Goal: Information Seeking & Learning: Learn about a topic

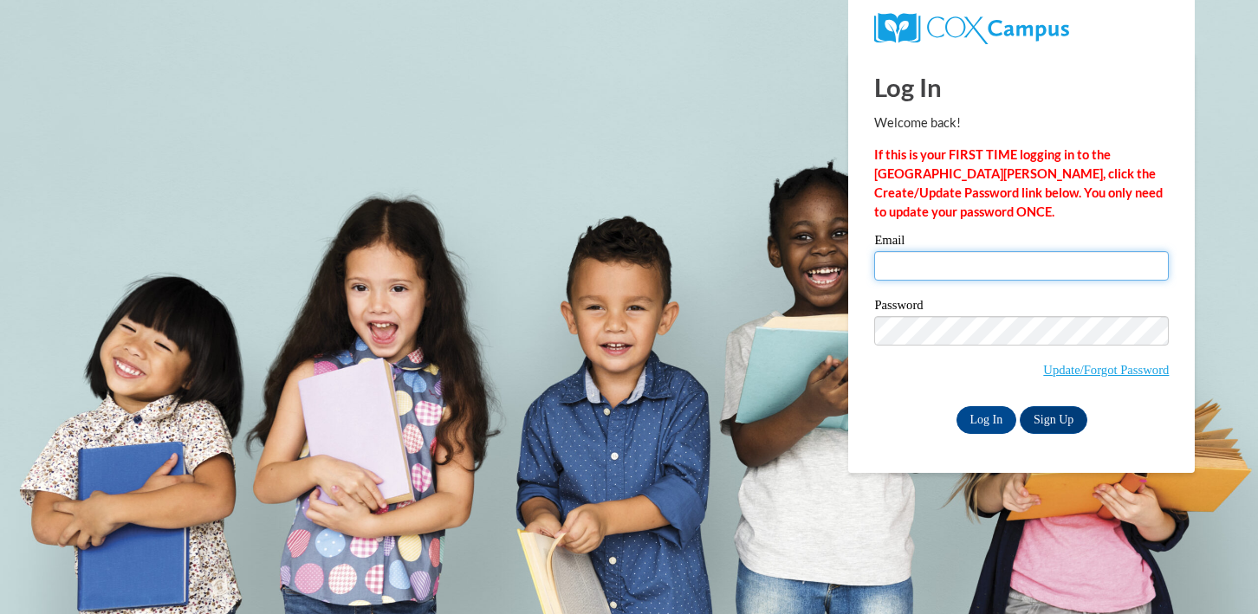
type input "shelbycde@gmail.com"
click at [961, 275] on input "shelbycde@gmail.com" at bounding box center [1021, 265] width 295 height 29
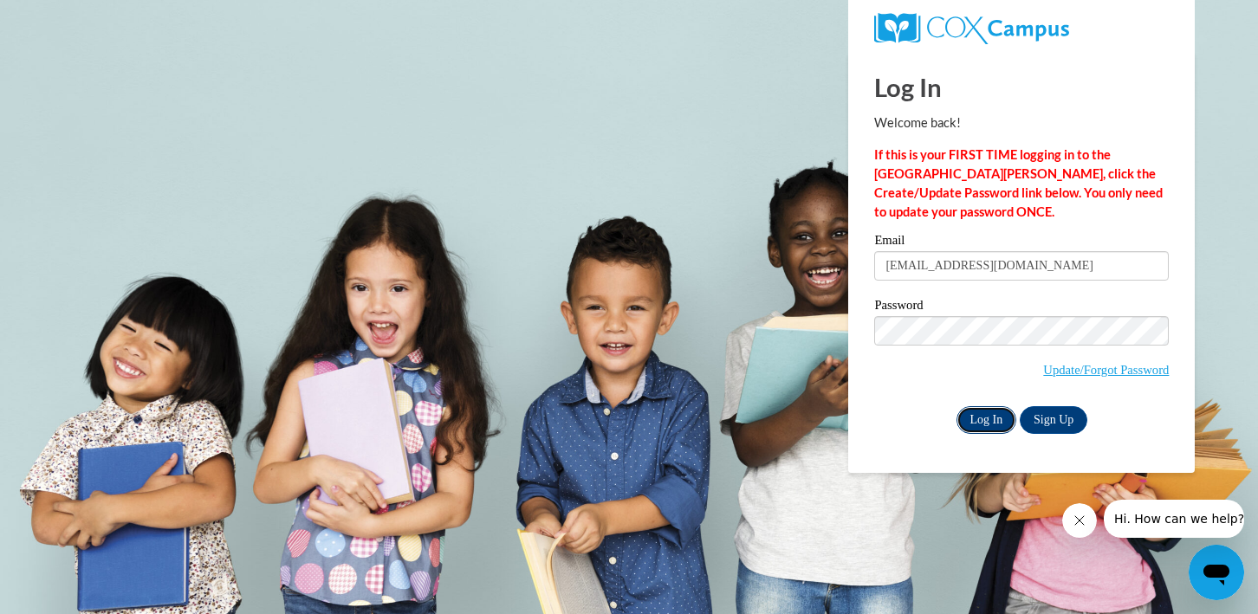
click at [989, 416] on input "Log In" at bounding box center [986, 420] width 61 height 28
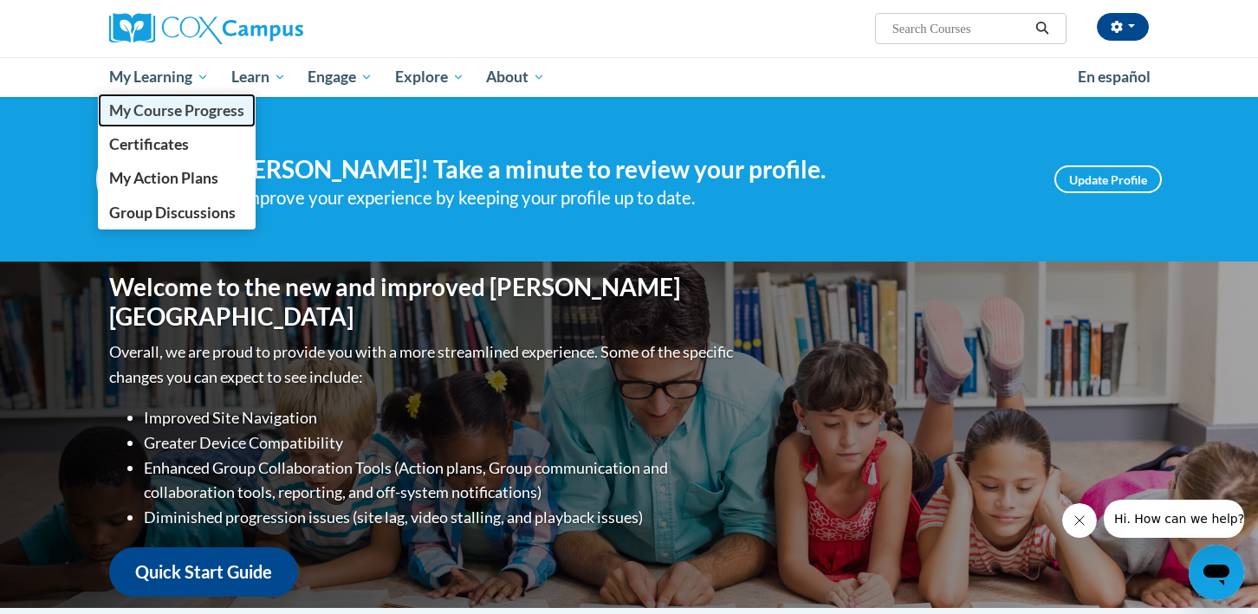
click at [183, 107] on span "My Course Progress" at bounding box center [176, 110] width 135 height 18
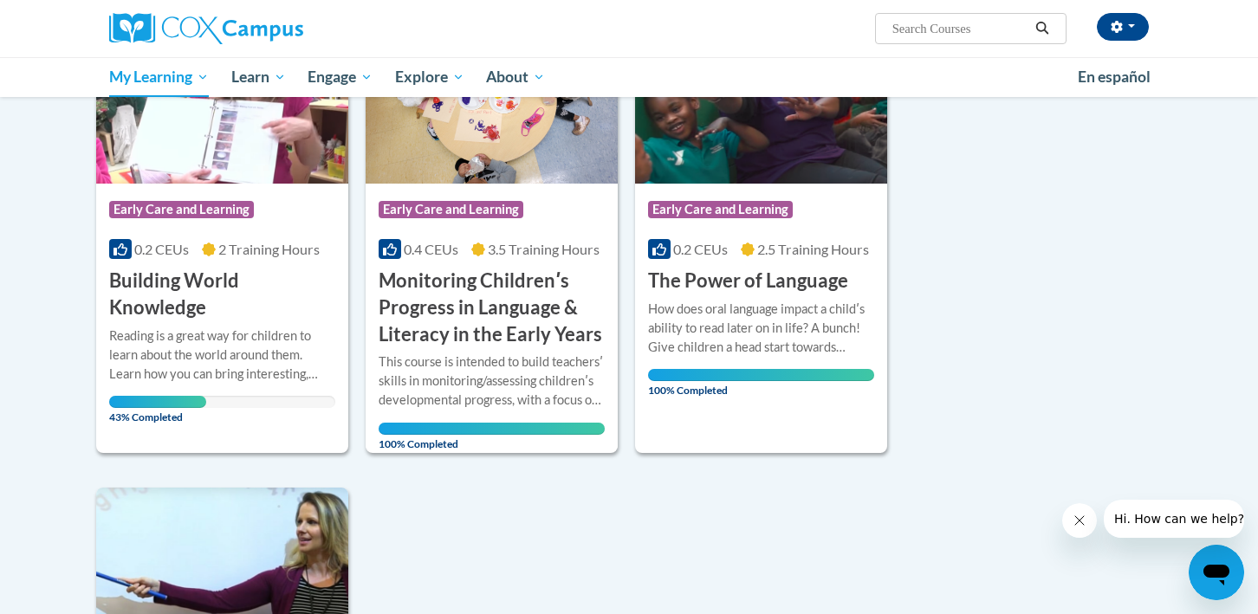
scroll to position [305, 0]
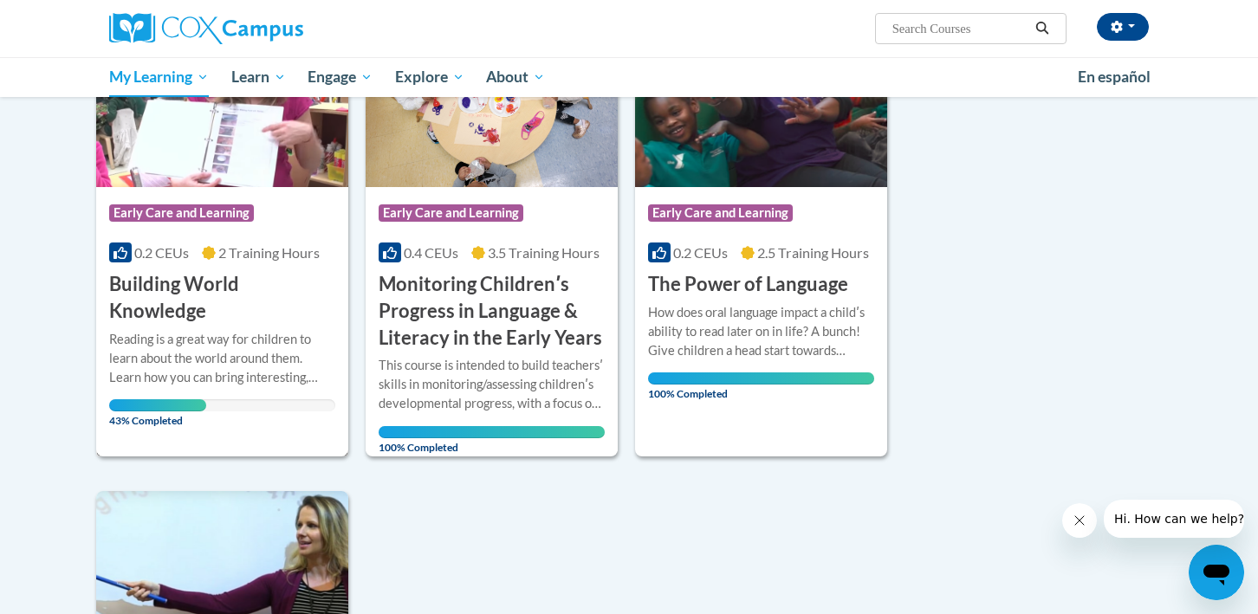
click at [314, 256] on span "2 Training Hours" at bounding box center [268, 252] width 101 height 16
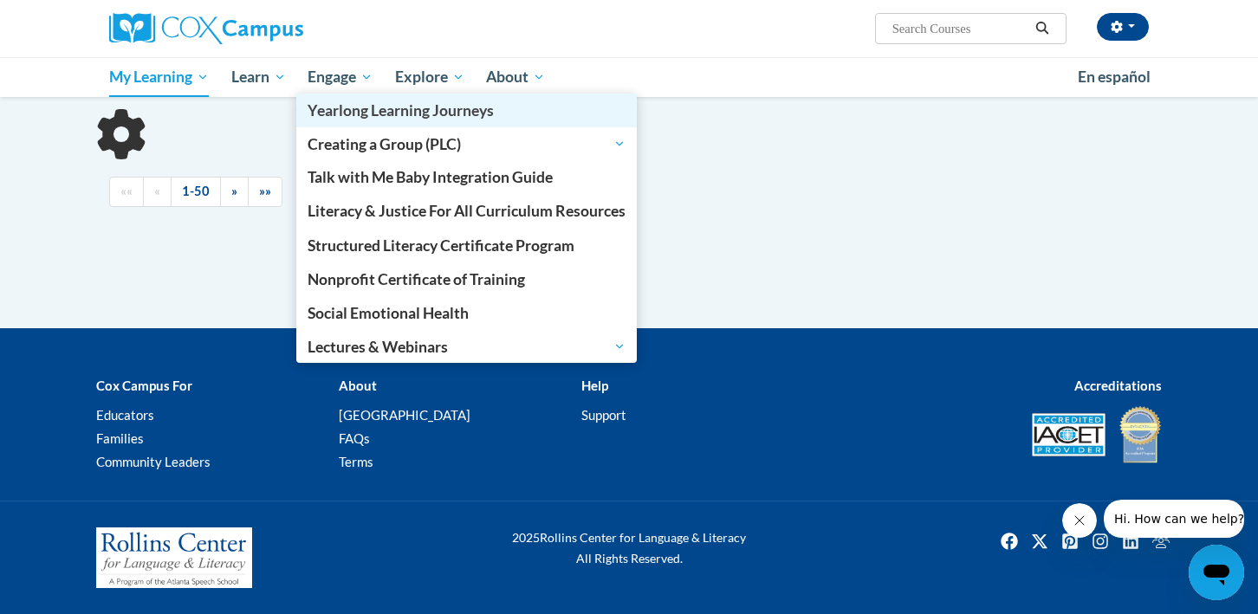
scroll to position [166, 0]
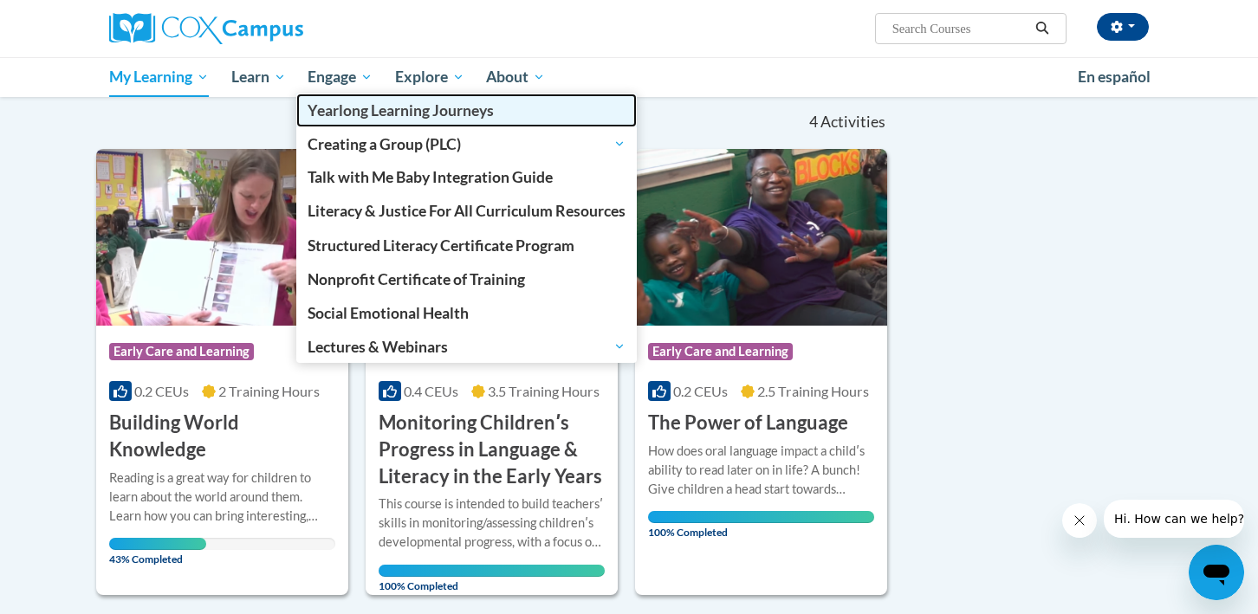
click at [596, 99] on link "Yearlong Learning Journeys" at bounding box center [466, 111] width 340 height 34
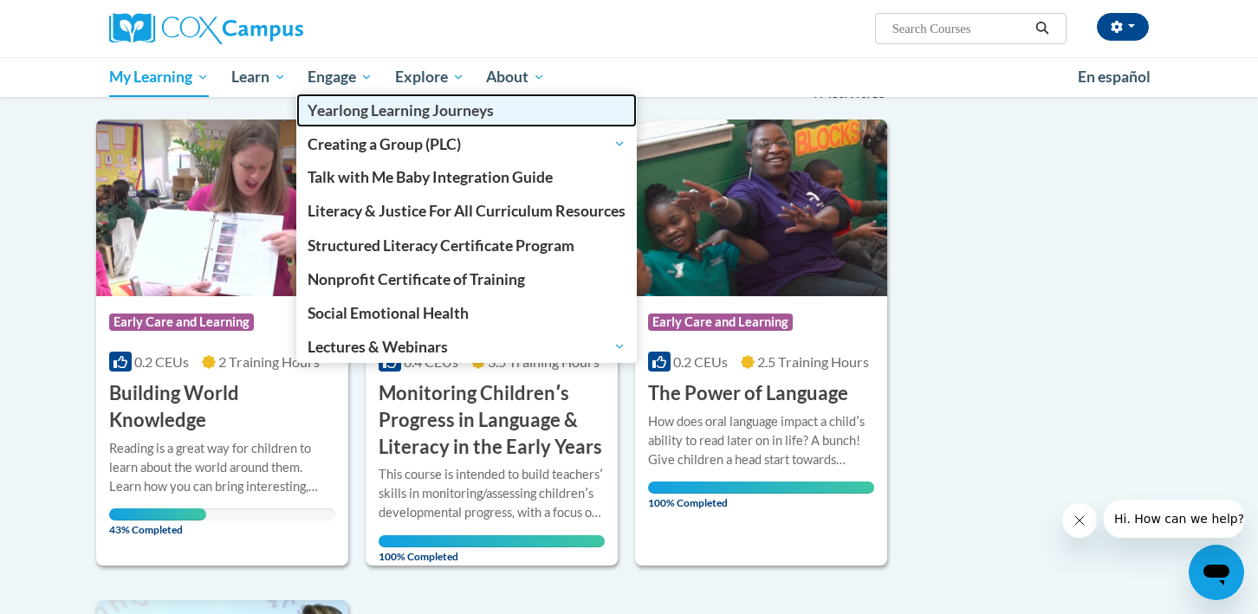
scroll to position [148, 0]
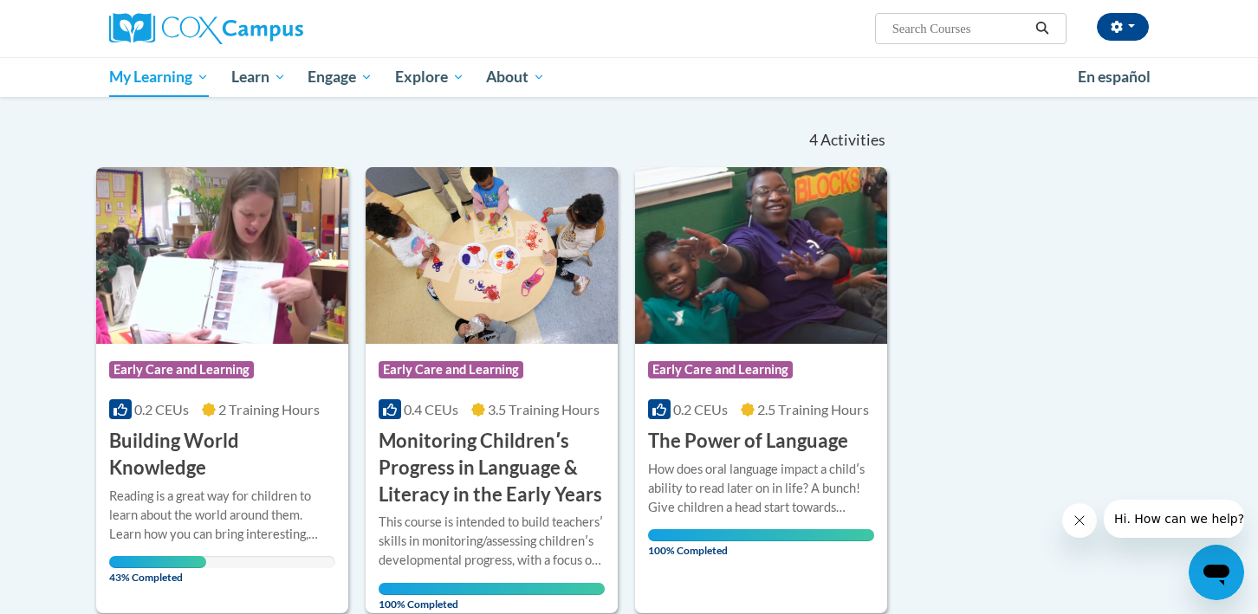
click at [1096, 274] on div "Sort Date Enrolled Title (A-Z) «« « 1-4 » »» 4 Activities CEUs Course Category:…" at bounding box center [629, 617] width 1092 height 1009
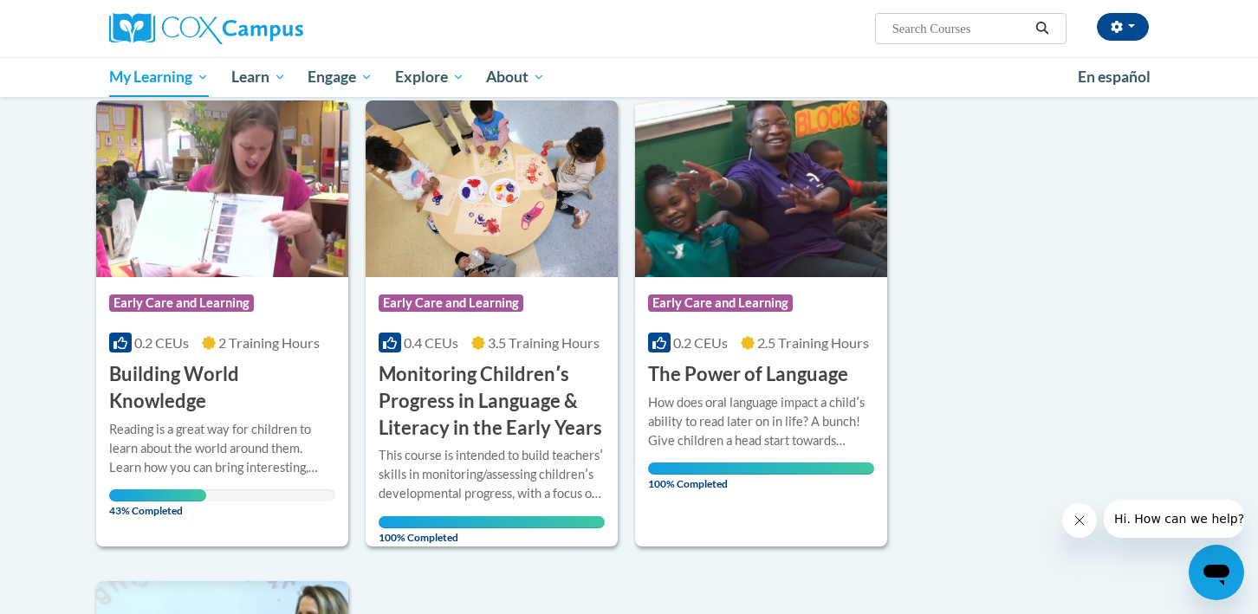
scroll to position [262, 0]
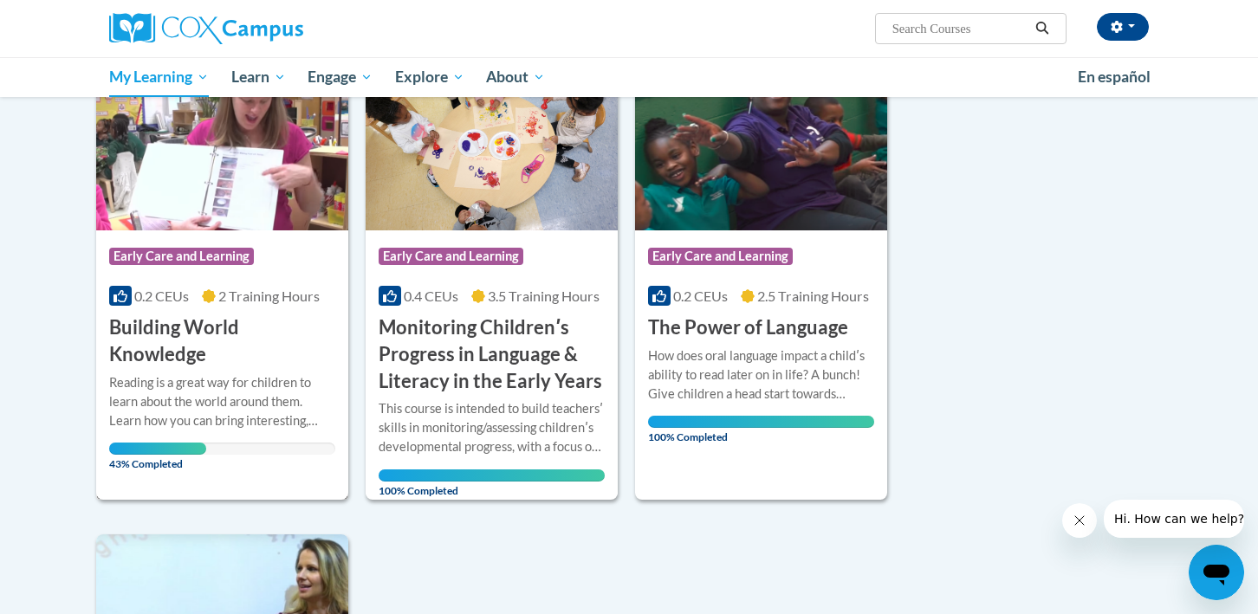
click at [207, 327] on h3 "Building World Knowledge" at bounding box center [222, 341] width 226 height 54
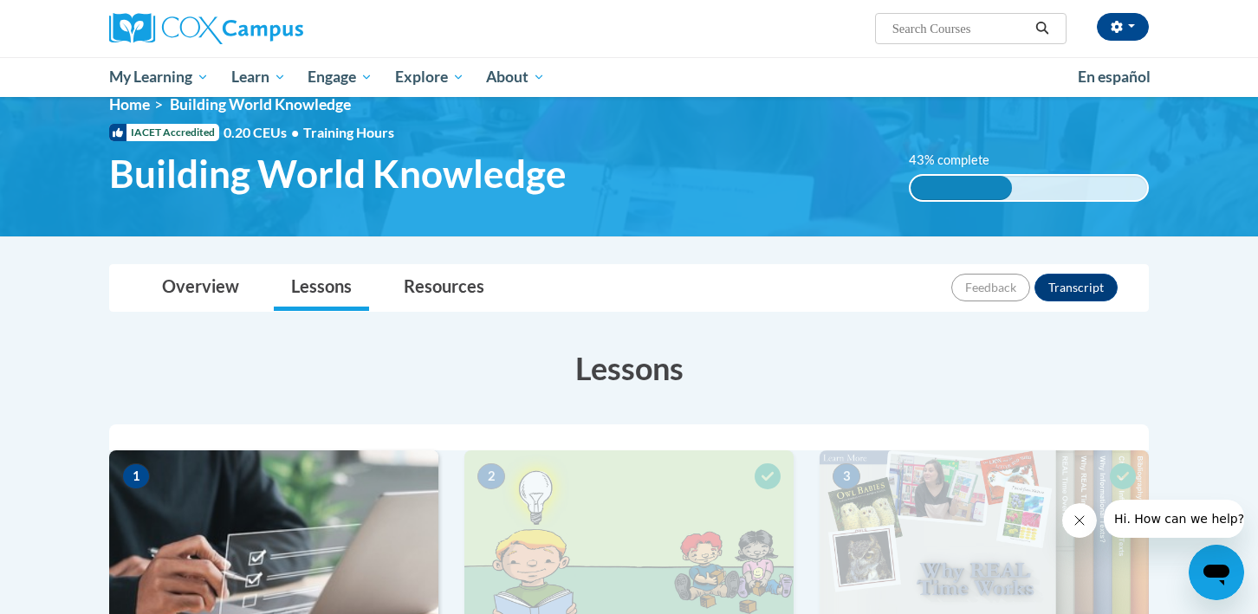
scroll to position [29, 0]
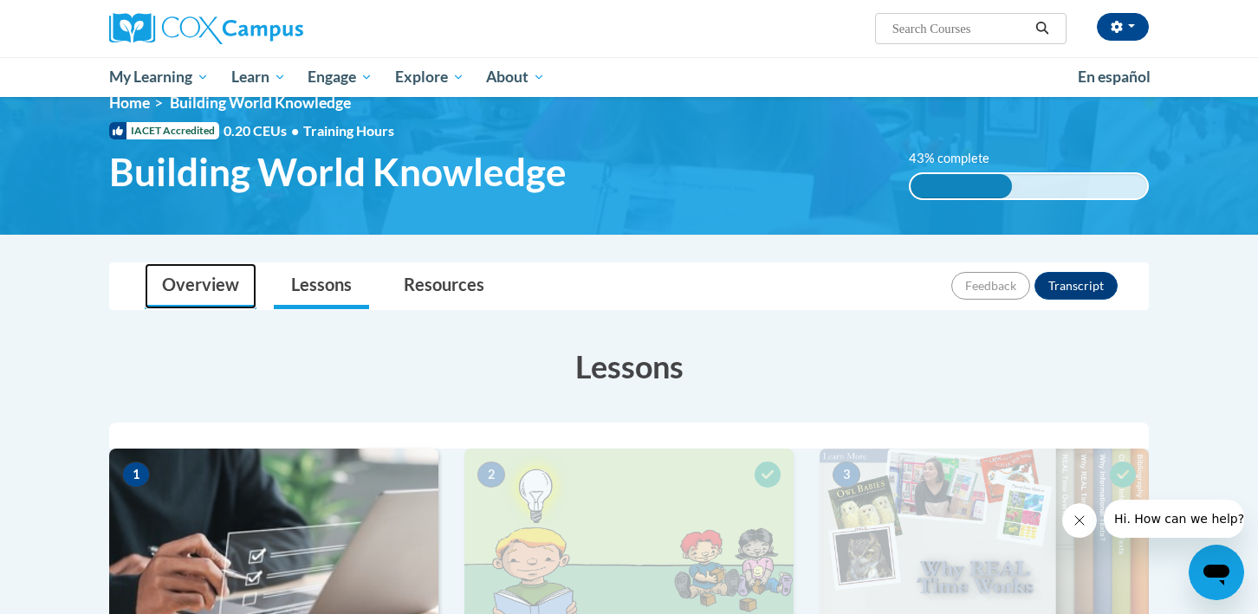
click at [206, 286] on link "Overview" at bounding box center [201, 286] width 112 height 46
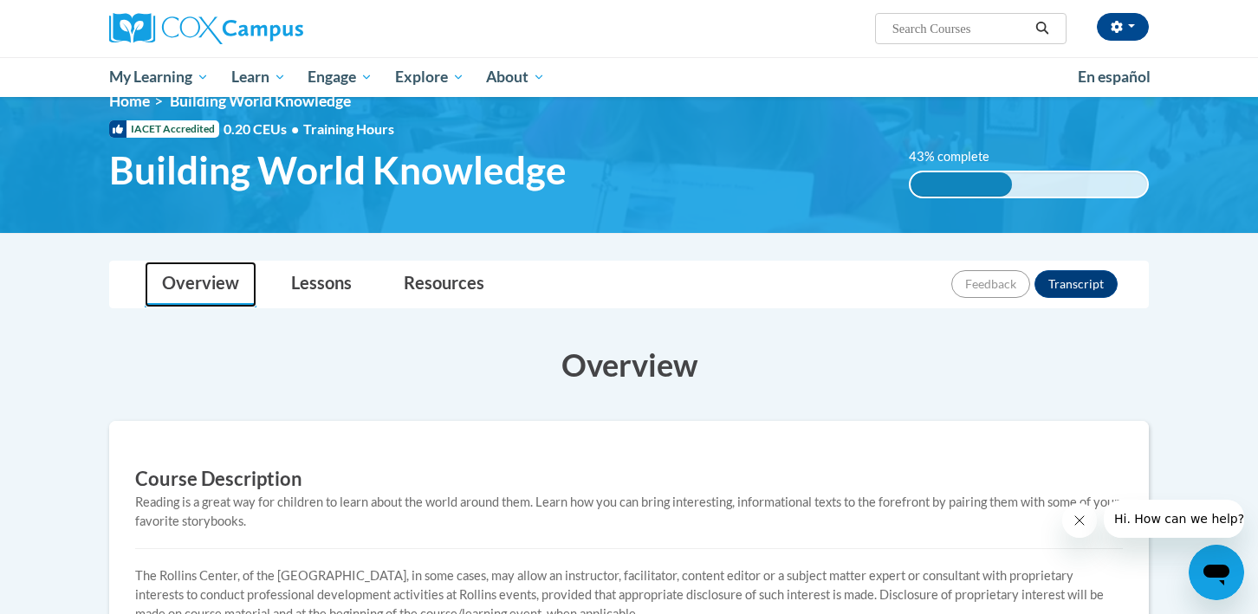
scroll to position [0, 0]
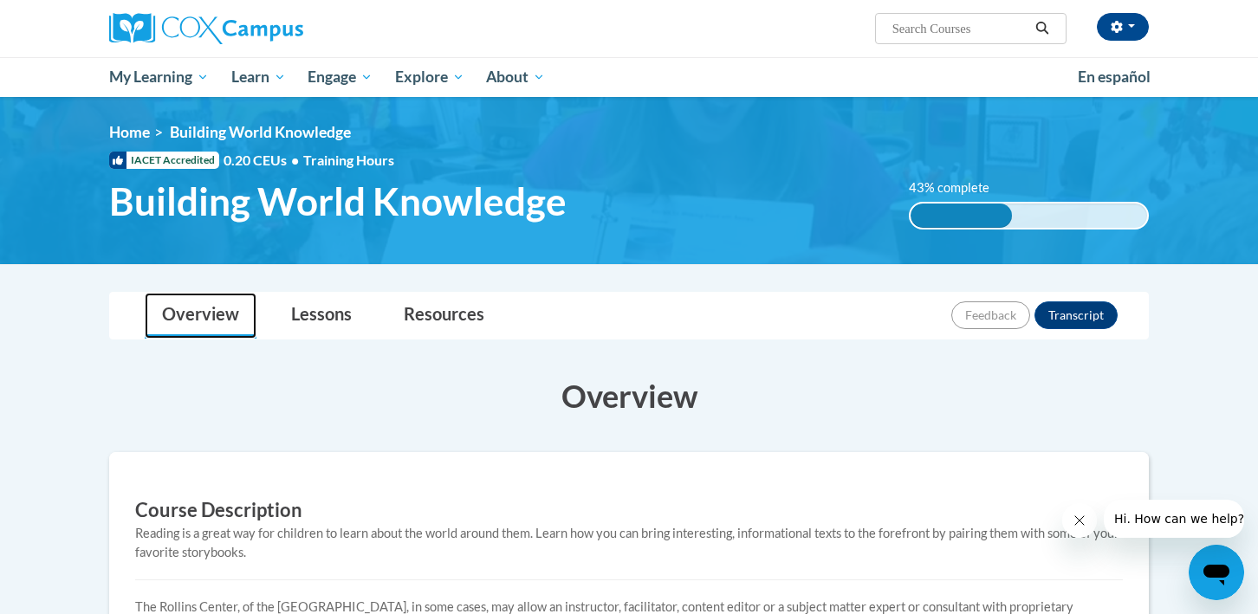
click at [217, 314] on link "Overview" at bounding box center [201, 316] width 112 height 46
click at [330, 311] on link "Lessons" at bounding box center [321, 316] width 95 height 46
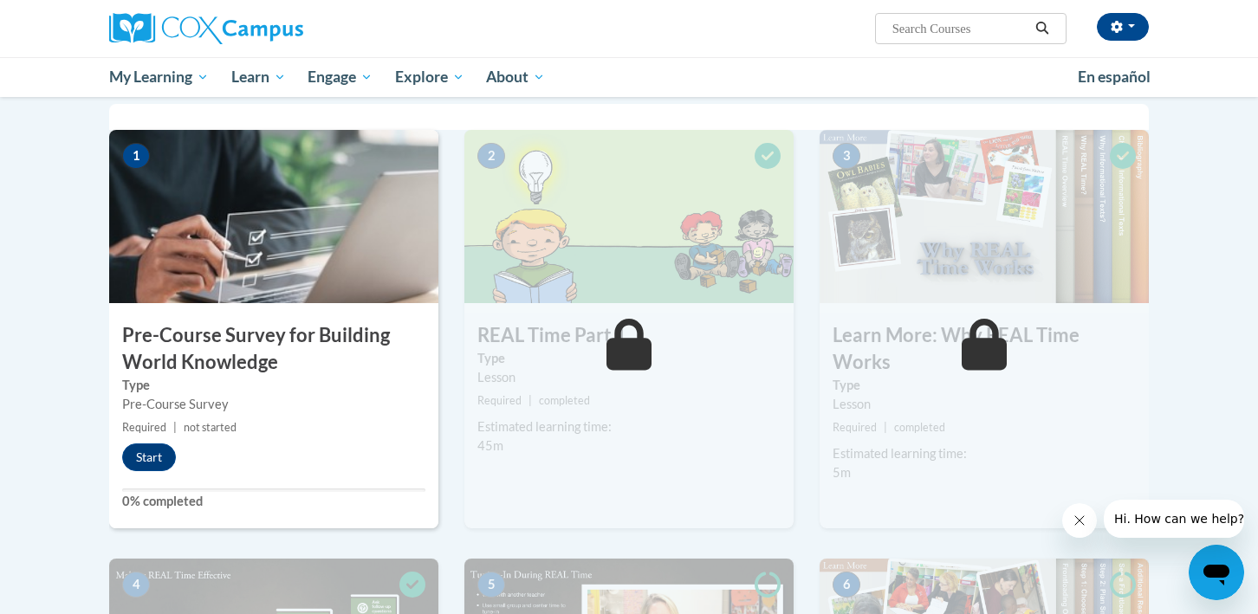
scroll to position [392, 0]
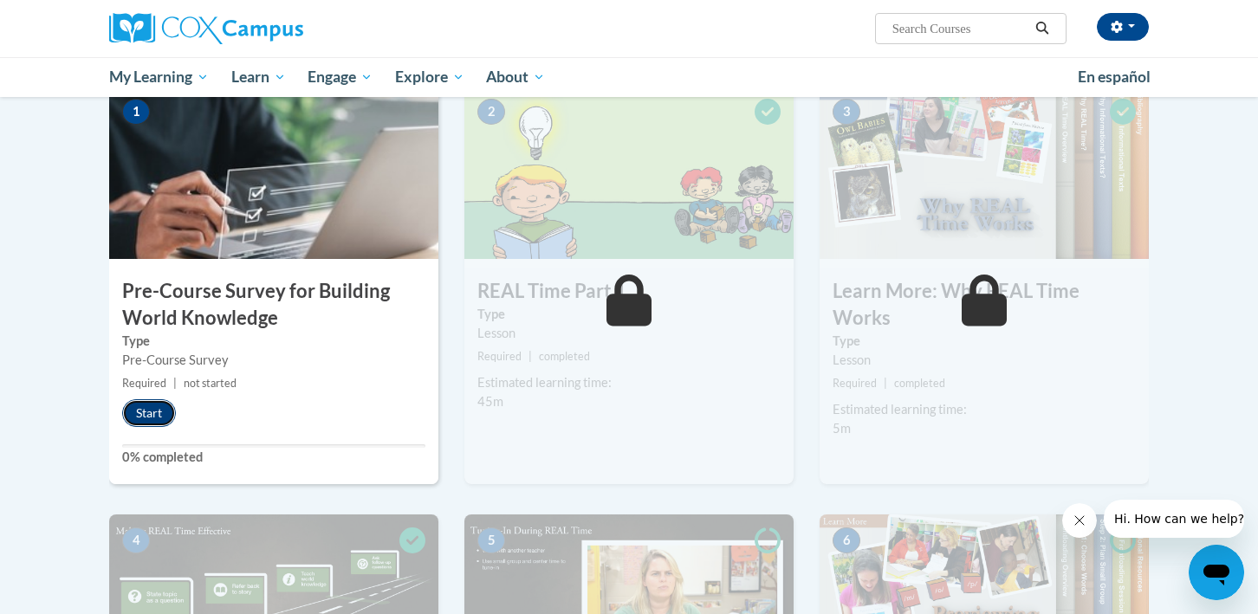
click at [143, 411] on button "Start" at bounding box center [149, 413] width 54 height 28
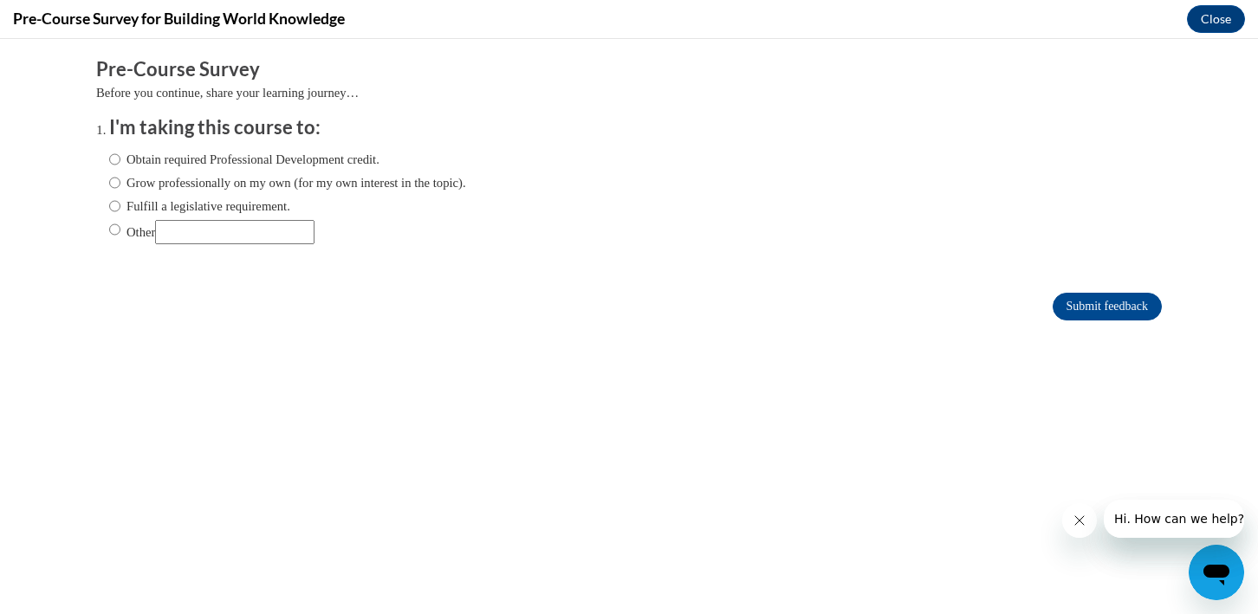
scroll to position [0, 0]
click at [111, 159] on input "Obtain required Professional Development credit." at bounding box center [114, 159] width 11 height 19
radio input "true"
click at [1217, 17] on button "Close" at bounding box center [1216, 19] width 58 height 28
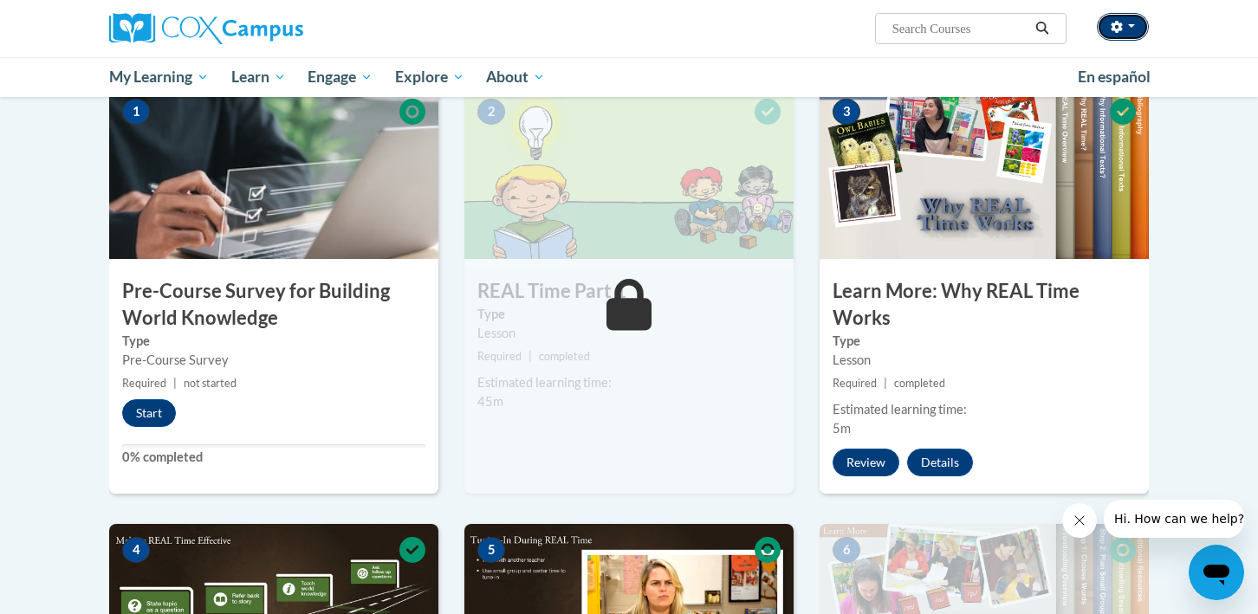
click at [1124, 25] on button "button" at bounding box center [1123, 27] width 52 height 28
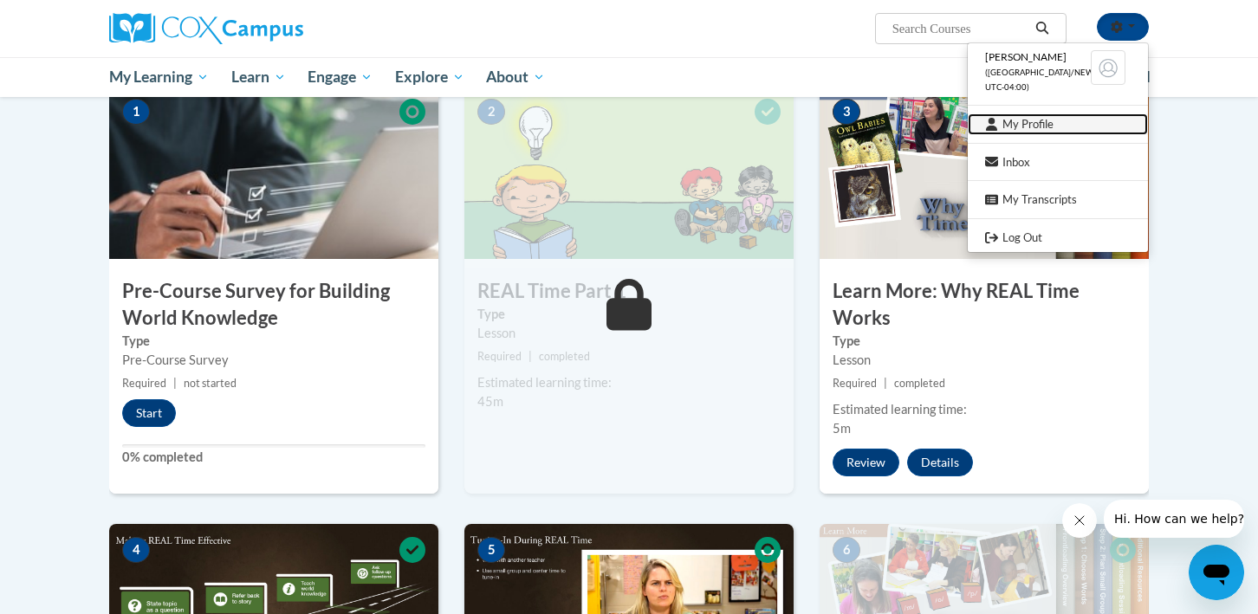
click at [1024, 123] on link "My Profile" at bounding box center [1058, 124] width 180 height 22
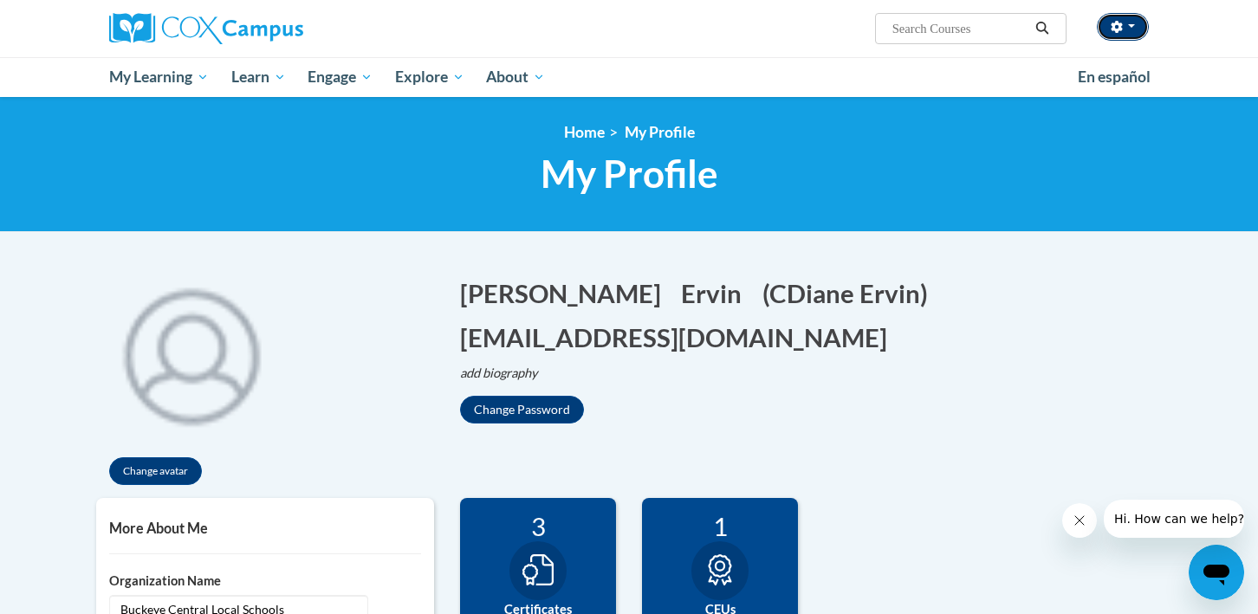
click at [1138, 20] on button "button" at bounding box center [1123, 27] width 52 height 28
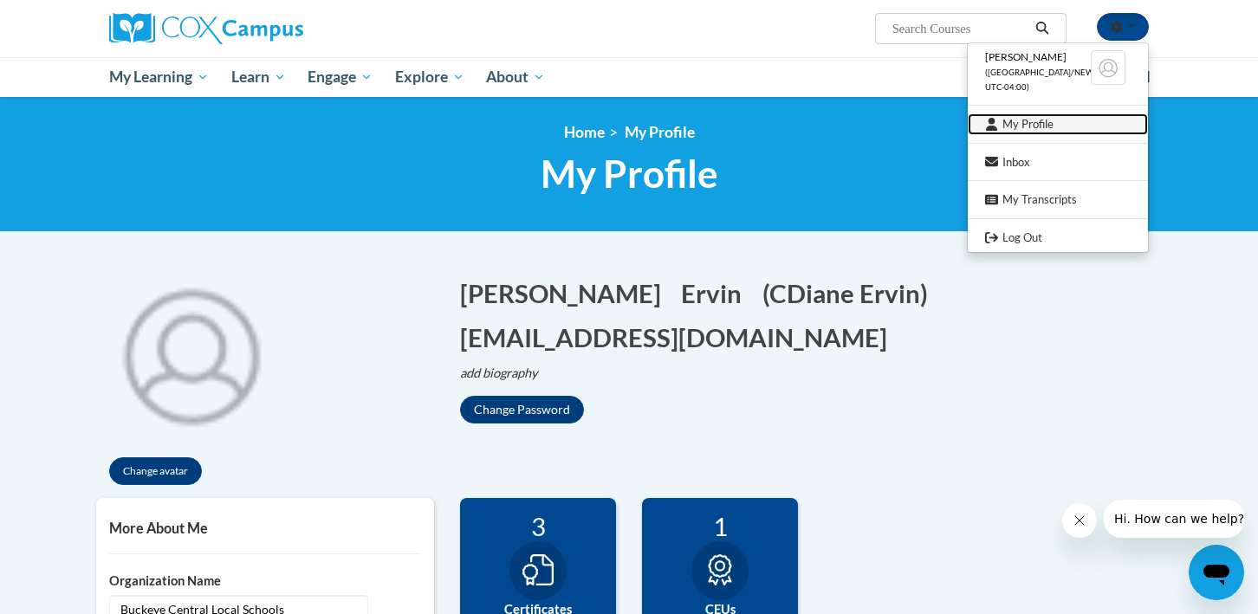
click at [1043, 122] on link "My Profile" at bounding box center [1058, 124] width 180 height 22
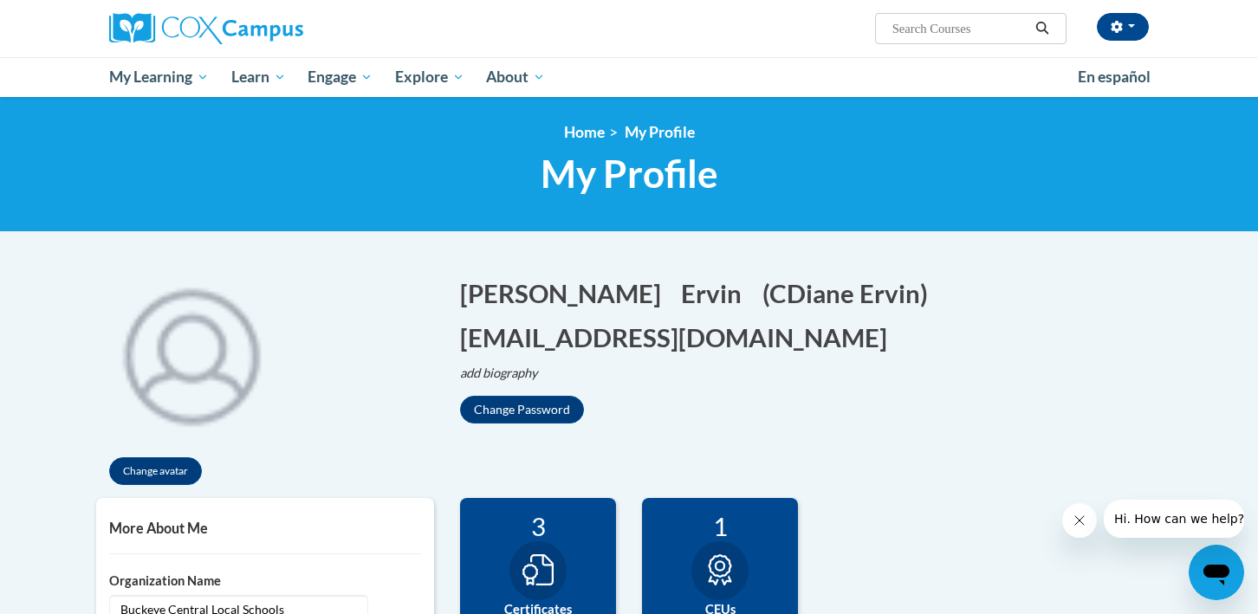
click at [570, 13] on div "Diane Ervin (America/New_York UTC-04:00) My Profile Inbox My Transcripts Log Ou…" at bounding box center [806, 22] width 710 height 44
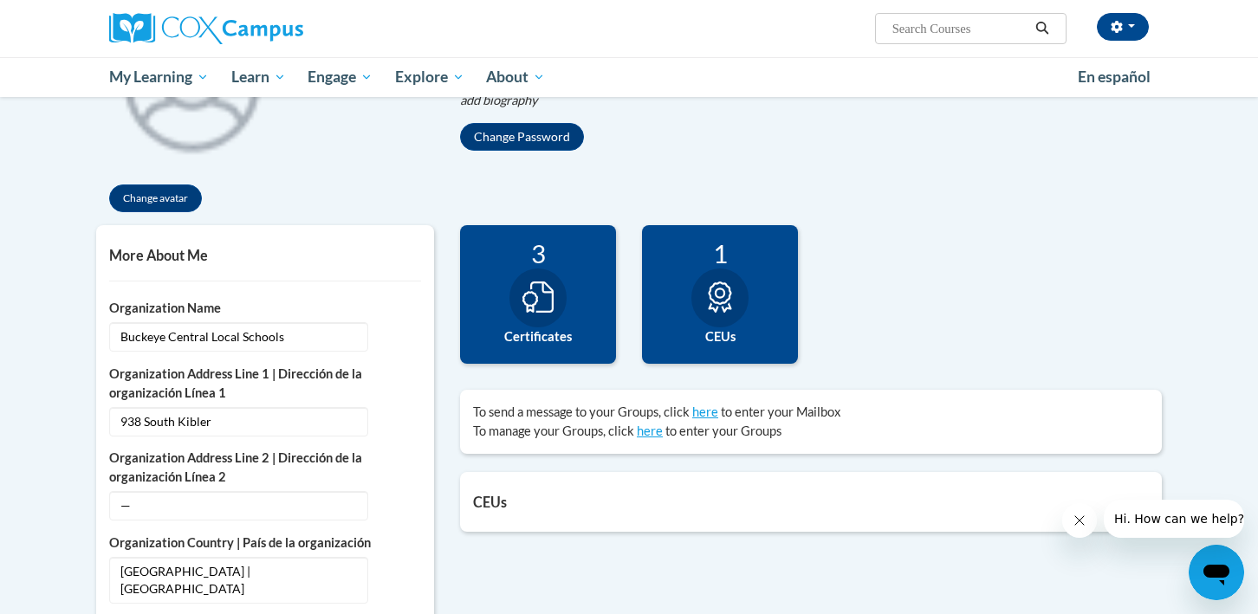
scroll to position [266, 0]
